Goal: Find specific page/section: Find specific page/section

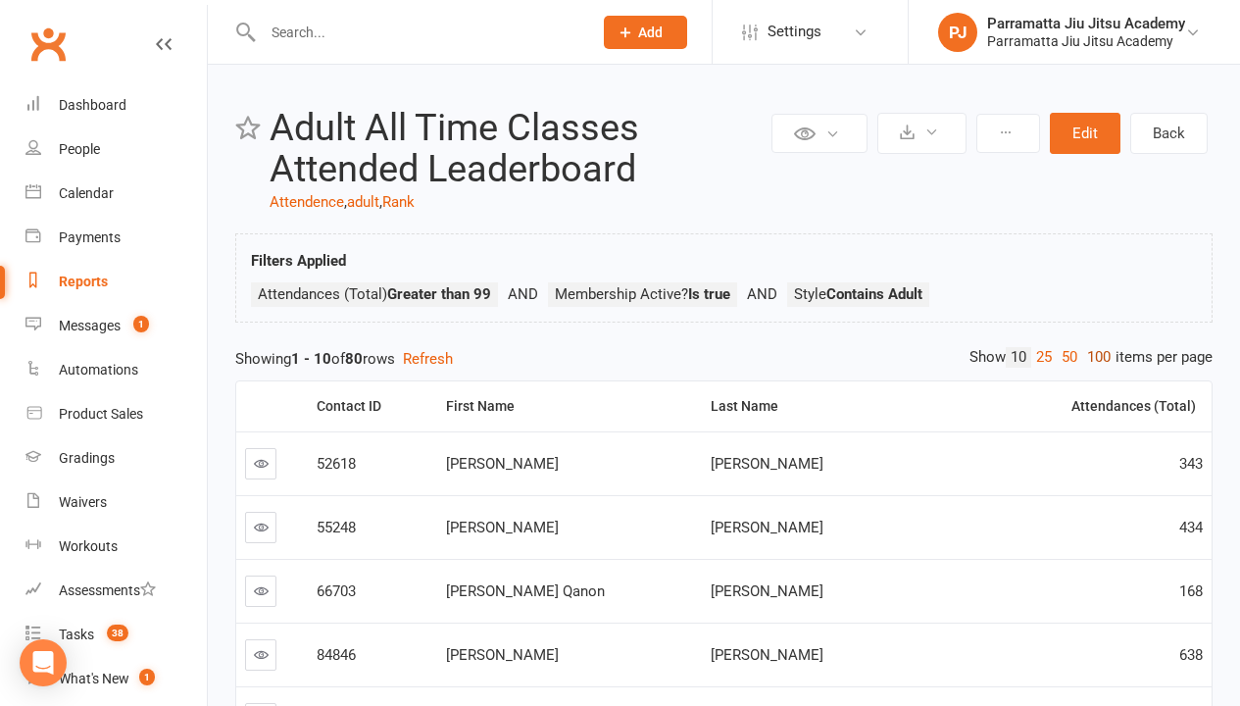
click at [1094, 357] on link "100" at bounding box center [1098, 357] width 33 height 21
